Goal: Find specific page/section: Find specific page/section

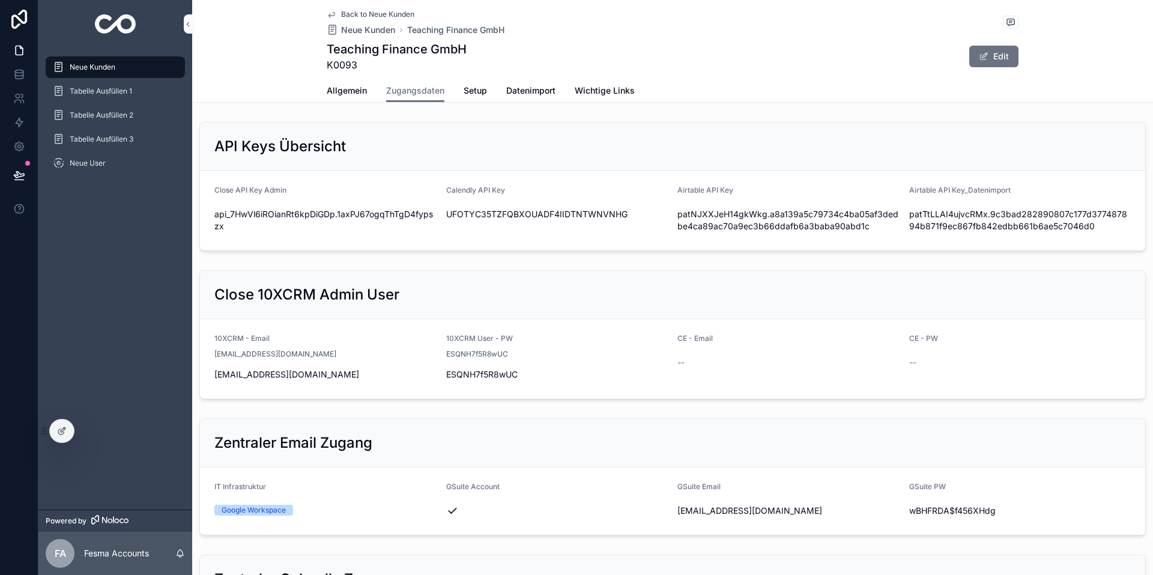
scroll to position [1, 0]
drag, startPoint x: 92, startPoint y: 65, endPoint x: 167, endPoint y: 67, distance: 75.1
click at [92, 65] on span "Neue Kunden" at bounding box center [93, 67] width 46 height 10
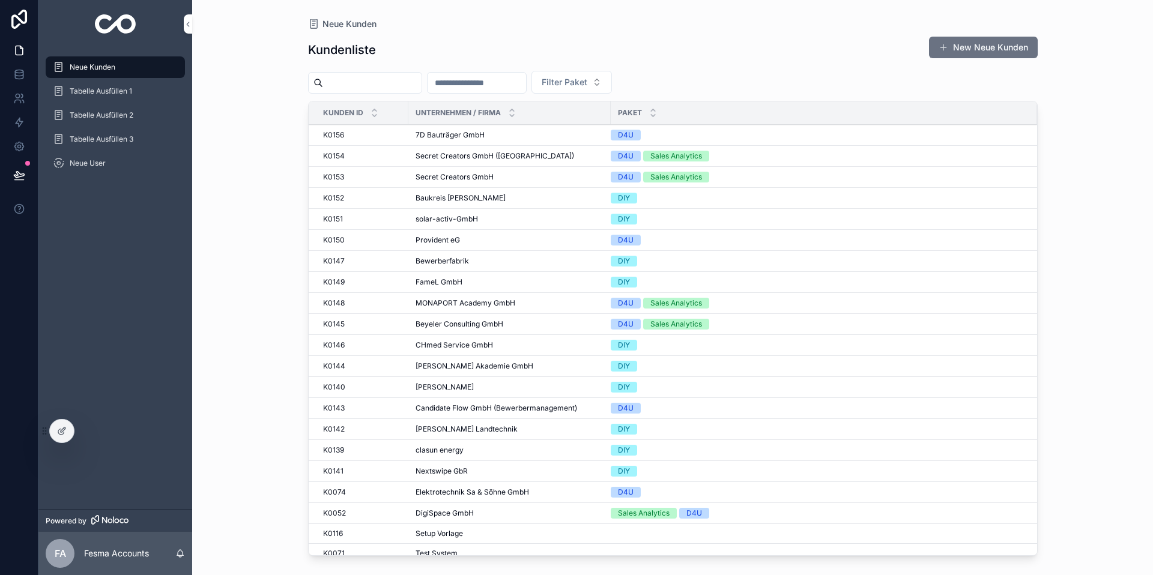
click at [487, 88] on input "scrollable content" at bounding box center [477, 82] width 99 height 17
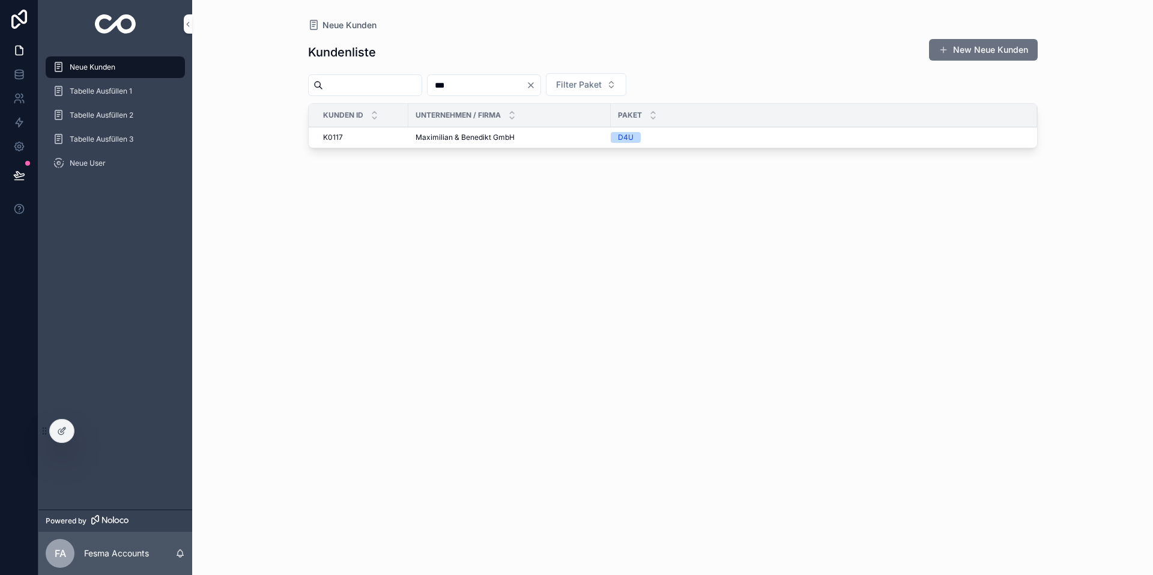
type input "***"
click at [464, 137] on span "Maximilian & Benedikt GmbH" at bounding box center [465, 138] width 99 height 10
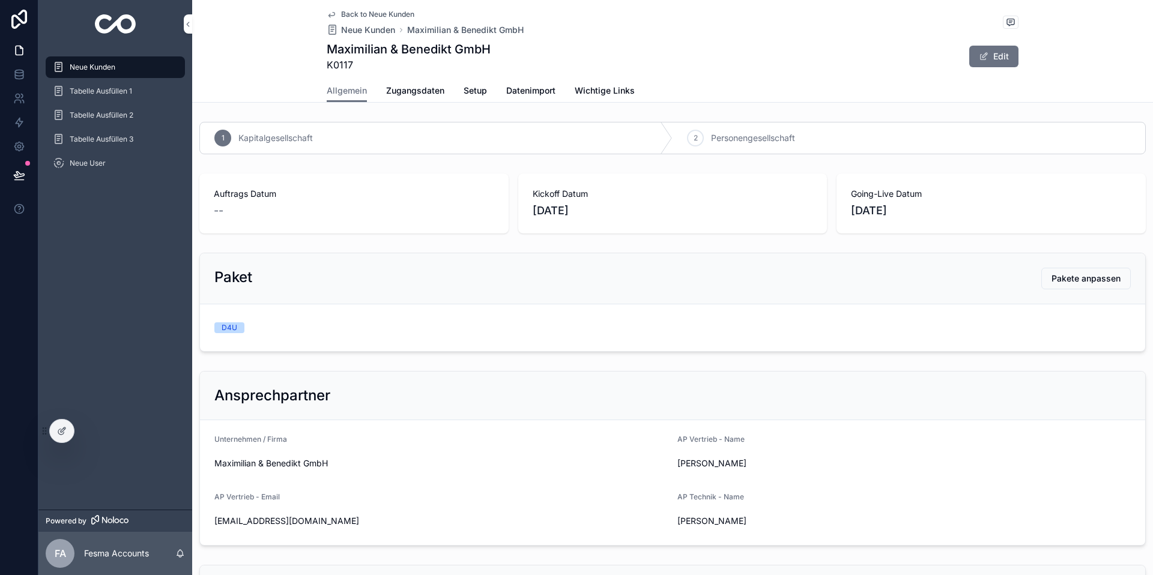
click at [419, 86] on span "Zugangsdaten" at bounding box center [415, 91] width 58 height 12
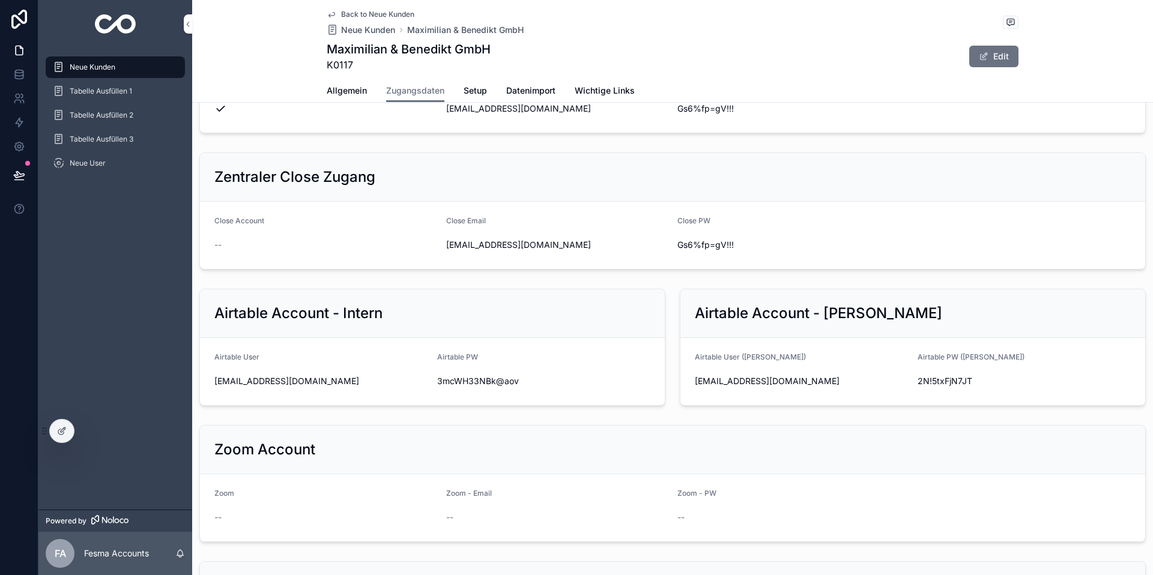
scroll to position [522, 0]
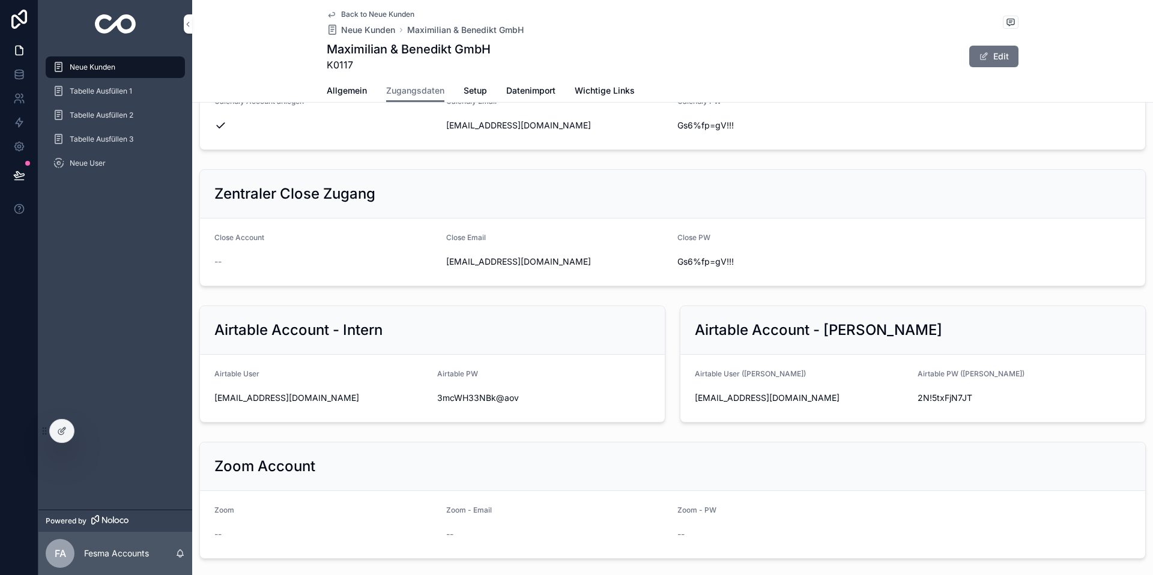
click at [0, 0] on icon "scrollable content" at bounding box center [0, 0] width 0 height 0
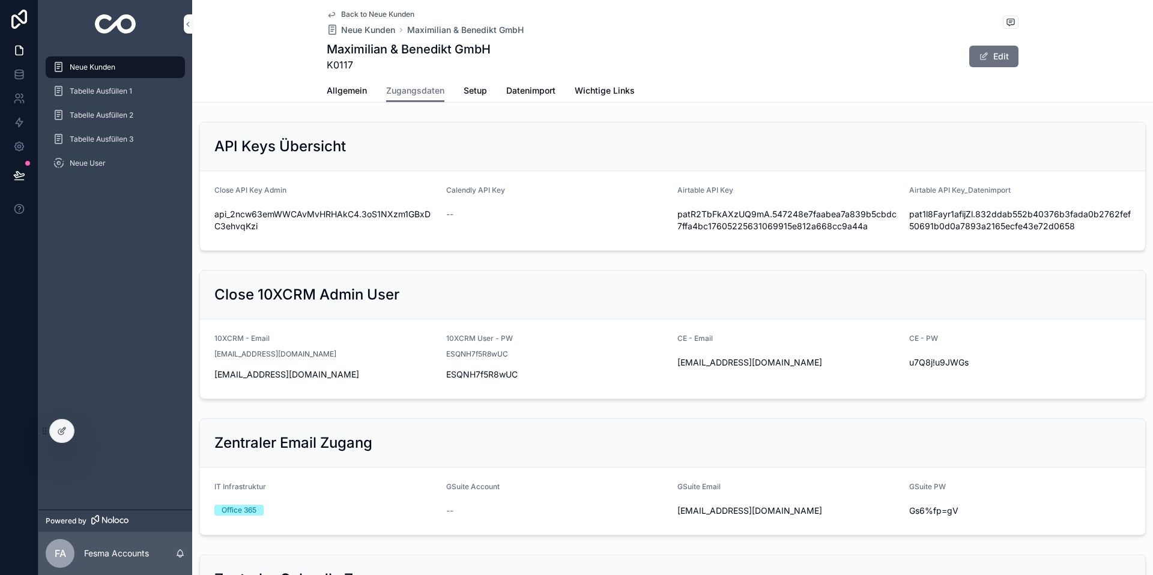
click at [88, 71] on span "Neue Kunden" at bounding box center [93, 67] width 46 height 10
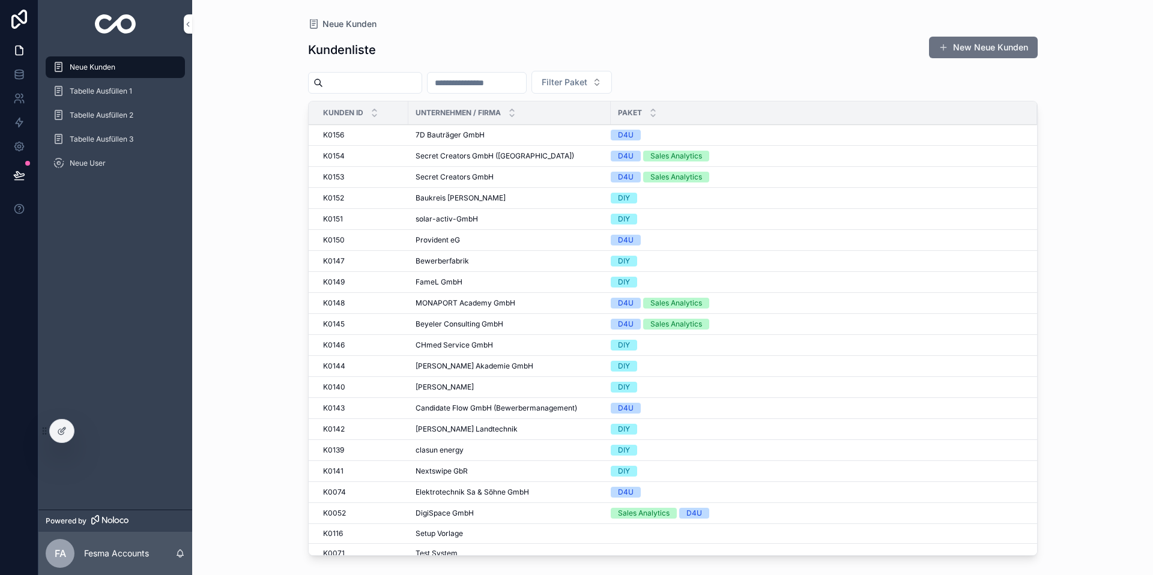
click at [476, 80] on input "scrollable content" at bounding box center [477, 82] width 99 height 17
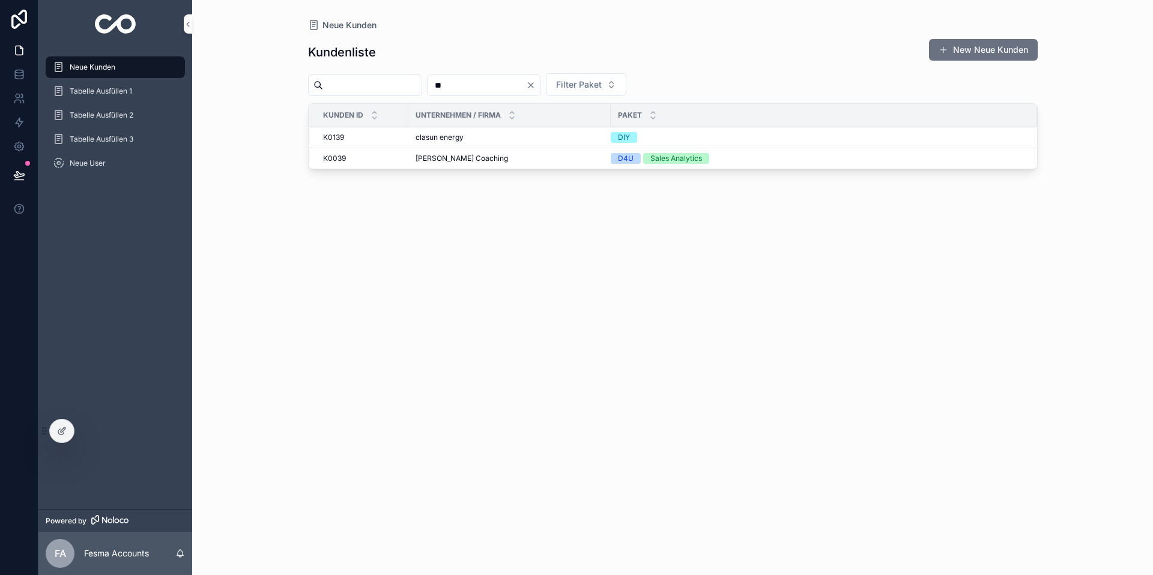
type input "**"
click at [459, 159] on span "[PERSON_NAME] Coaching" at bounding box center [462, 159] width 92 height 10
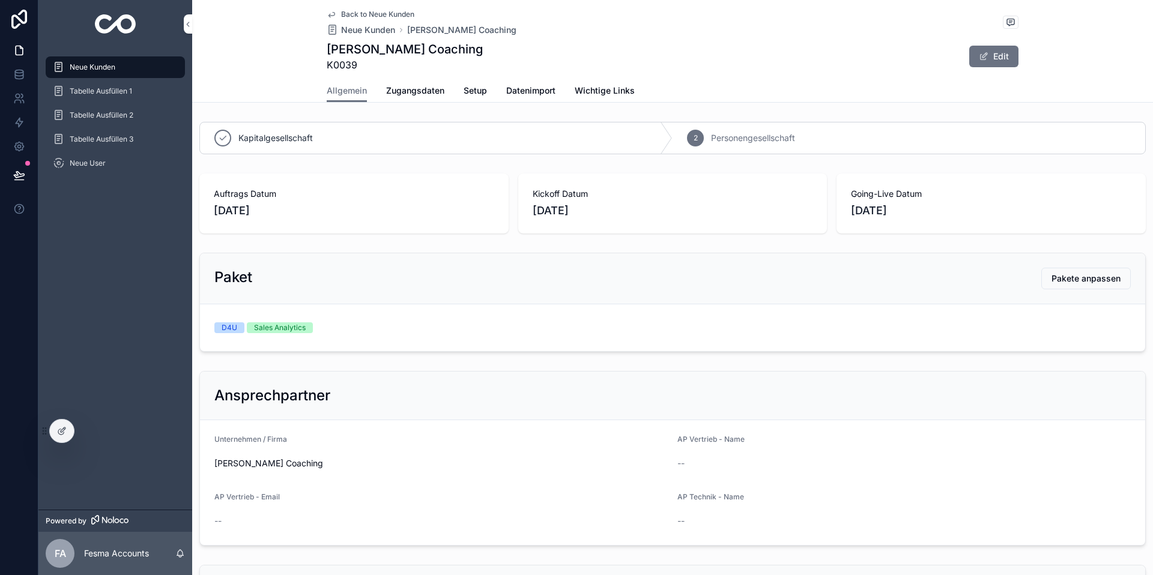
drag, startPoint x: 432, startPoint y: 92, endPoint x: 437, endPoint y: 105, distance: 13.7
click at [432, 92] on span "Zugangsdaten" at bounding box center [415, 91] width 58 height 12
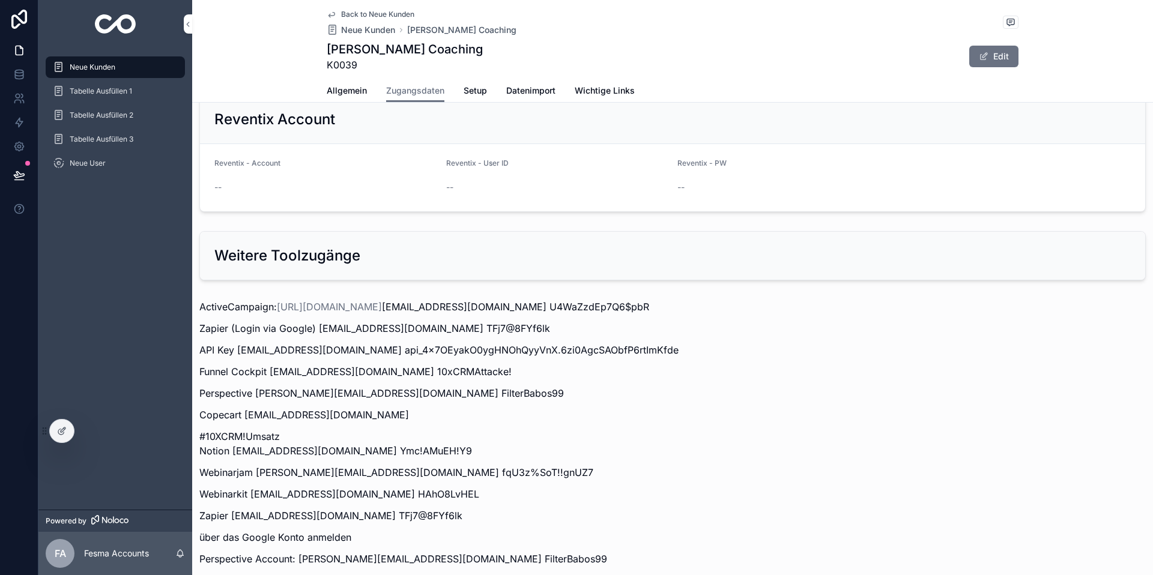
scroll to position [1442, 0]
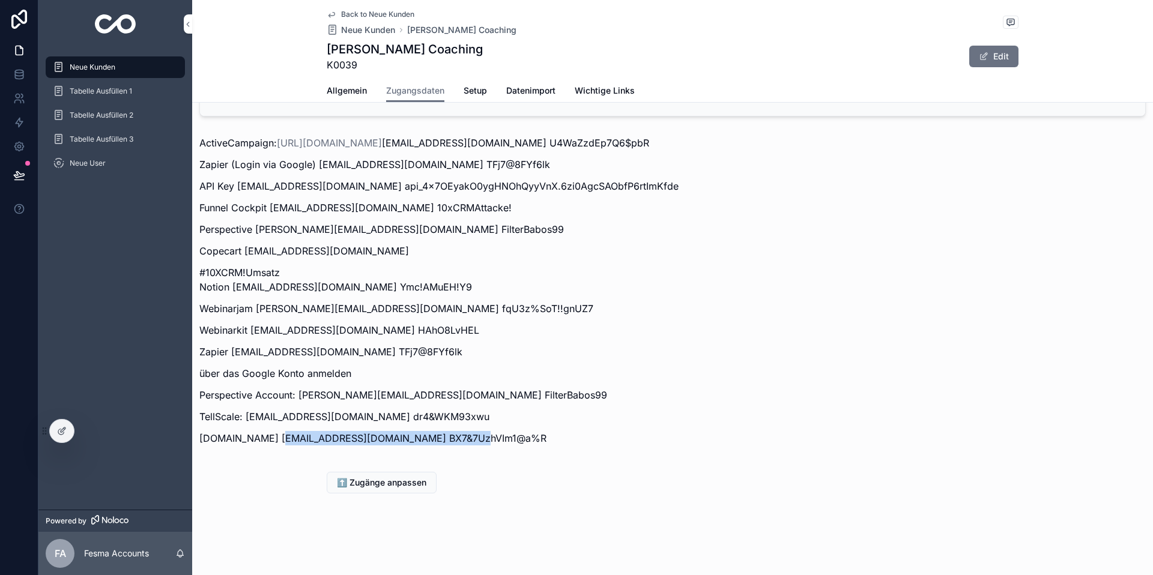
drag, startPoint x: 283, startPoint y: 438, endPoint x: 460, endPoint y: 444, distance: 177.3
click at [459, 444] on p "[DOMAIN_NAME] [EMAIL_ADDRESS][DOMAIN_NAME] BX7&7UzhVIm1@a%R" at bounding box center [672, 438] width 947 height 14
copy p "[PERSON_NAME][EMAIL_ADDRESS][DOMAIN_NAME]"
drag, startPoint x: 485, startPoint y: 438, endPoint x: 475, endPoint y: 438, distance: 10.2
click at [485, 438] on p "[DOMAIN_NAME] [EMAIL_ADDRESS][DOMAIN_NAME] BX7&7UzhVIm1@a%R" at bounding box center [672, 438] width 947 height 14
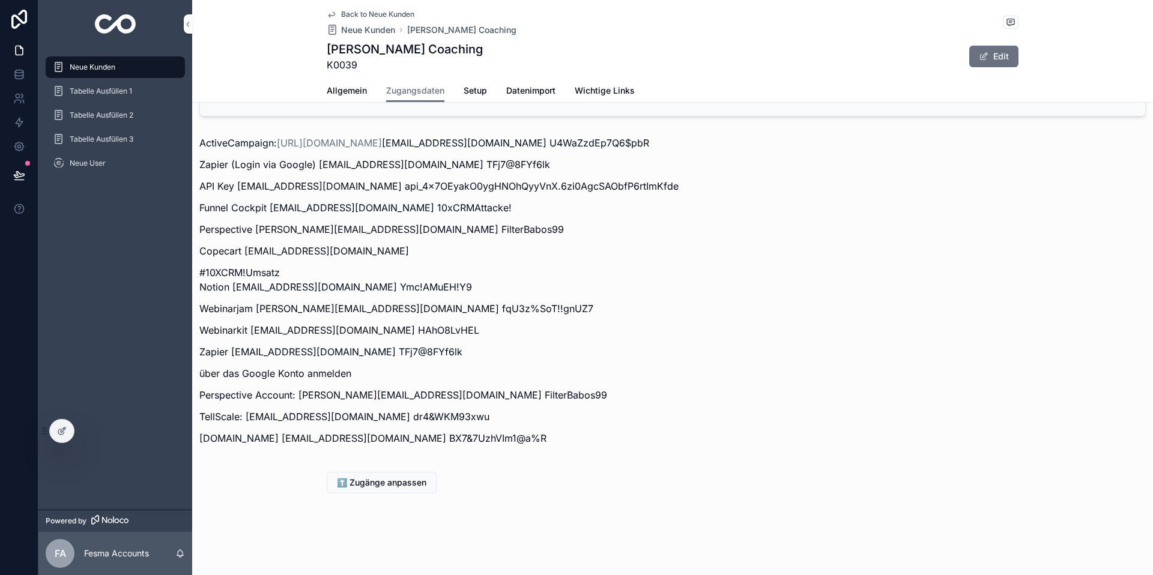
drag, startPoint x: 464, startPoint y: 438, endPoint x: 587, endPoint y: 440, distance: 123.1
click at [581, 440] on p "[DOMAIN_NAME] [EMAIL_ADDRESS][DOMAIN_NAME] BX7&7UzhVIm1@a%R" at bounding box center [672, 438] width 947 height 14
copy p "BX7&7UzhVIm1@a%R"
click at [108, 65] on span "Neue Kunden" at bounding box center [93, 67] width 46 height 10
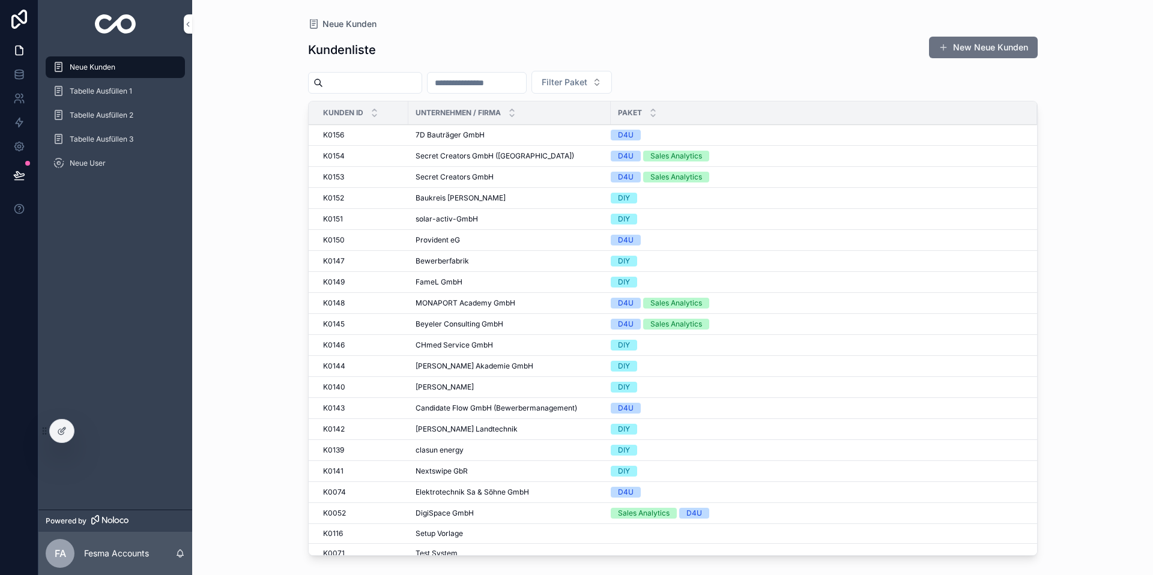
click at [489, 82] on input "scrollable content" at bounding box center [477, 82] width 99 height 17
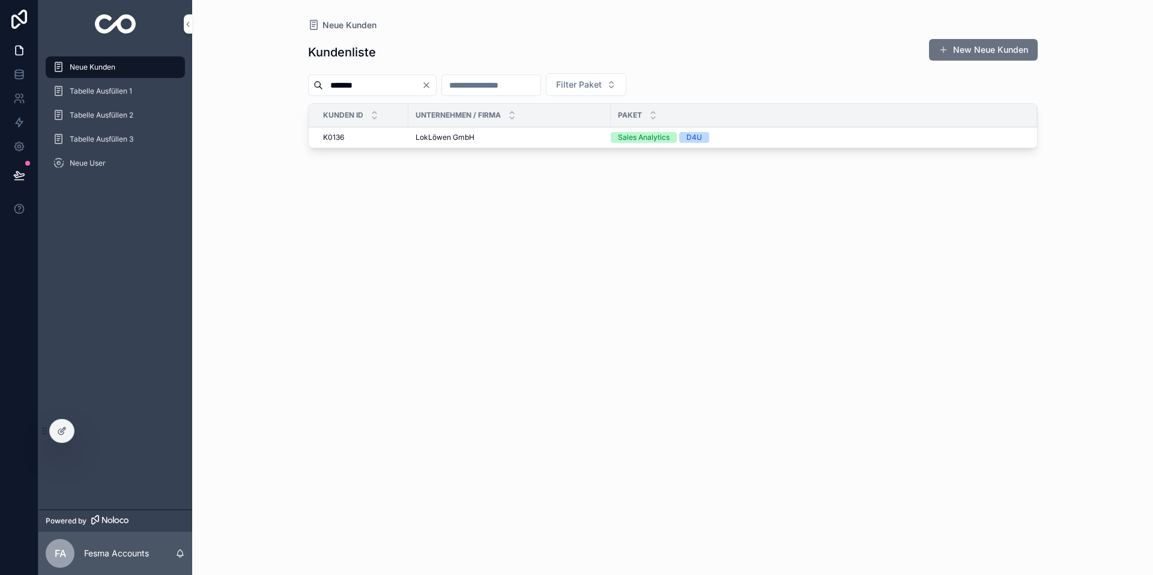
type input "*******"
click at [437, 138] on span "LokLöwen GmbH" at bounding box center [445, 138] width 59 height 10
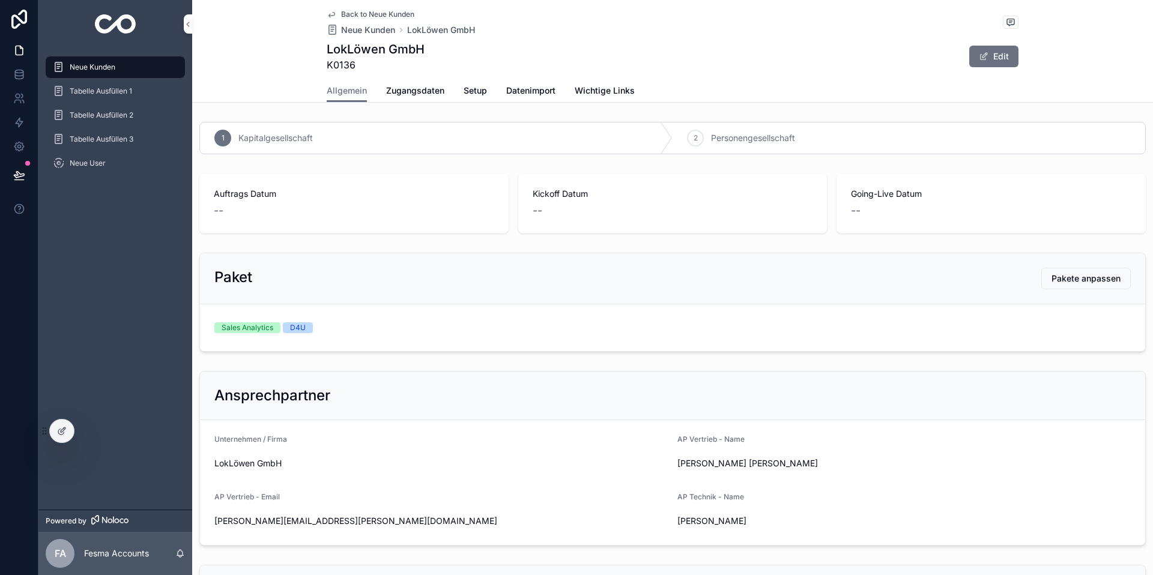
click at [418, 89] on span "Zugangsdaten" at bounding box center [415, 91] width 58 height 12
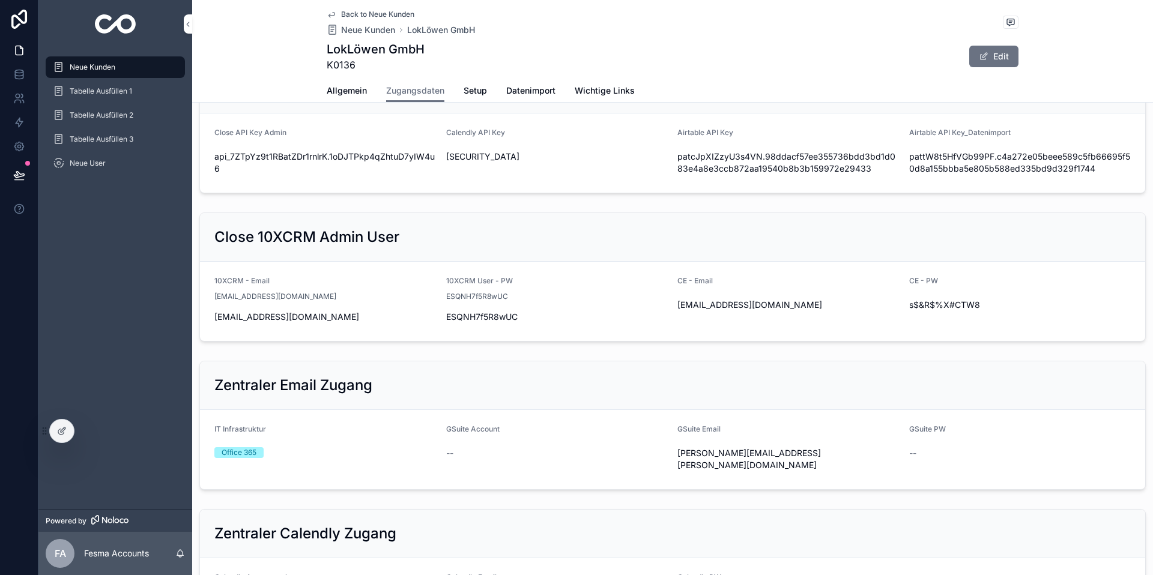
scroll to position [53, 0]
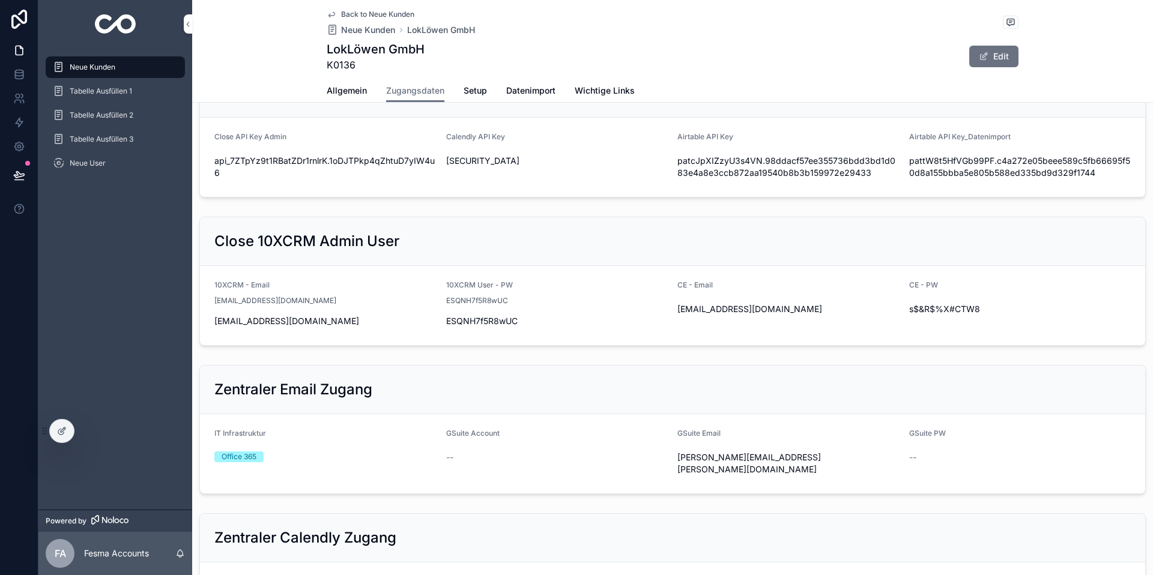
click at [0, 0] on icon "scrollable content" at bounding box center [0, 0] width 0 height 0
